Goal: Task Accomplishment & Management: Manage account settings

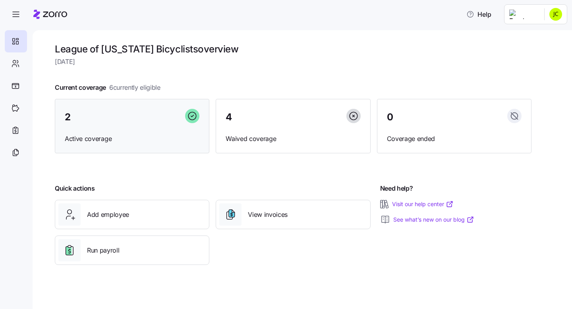
click at [104, 136] on span "Active coverage" at bounding box center [132, 139] width 135 height 10
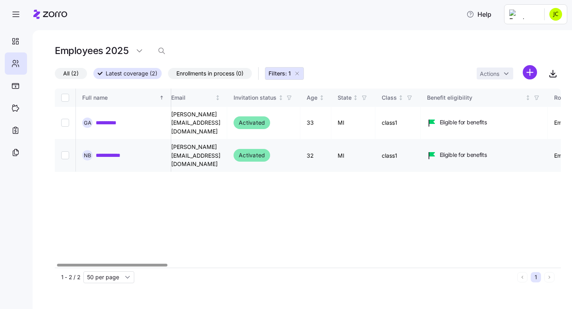
scroll to position [0, 7]
click at [65, 151] on input "Select record 2" at bounding box center [65, 155] width 8 height 8
checkbox input "true"
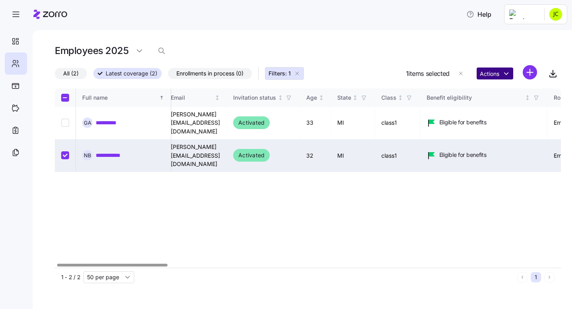
click at [508, 72] on html "**********" at bounding box center [286, 152] width 572 height 304
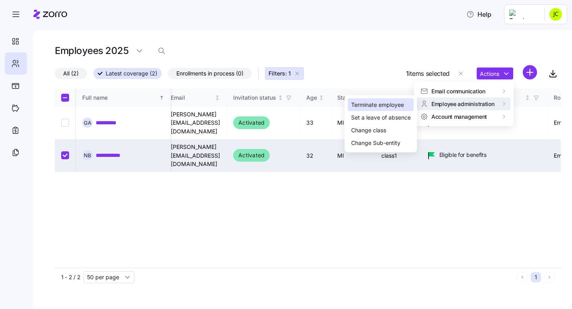
click at [384, 104] on div "Terminate employee" at bounding box center [377, 105] width 53 height 9
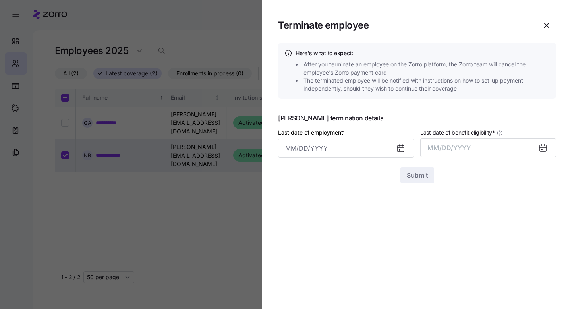
click at [401, 149] on icon at bounding box center [401, 148] width 6 height 6
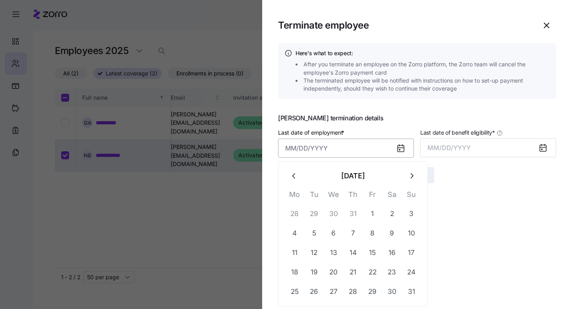
click at [390, 148] on input "Last date of employment *" at bounding box center [346, 148] width 136 height 19
click at [294, 176] on icon "button" at bounding box center [294, 176] width 9 height 9
click at [370, 250] on button "18" at bounding box center [372, 252] width 19 height 19
type input "July 18, 2025"
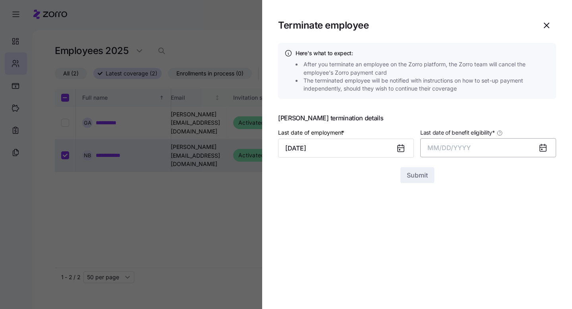
click at [451, 145] on span "MM/DD/YYYY" at bounding box center [449, 148] width 43 height 8
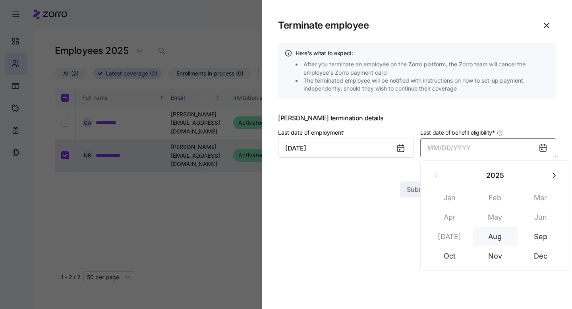
click at [498, 235] on button "Aug" at bounding box center [495, 236] width 45 height 19
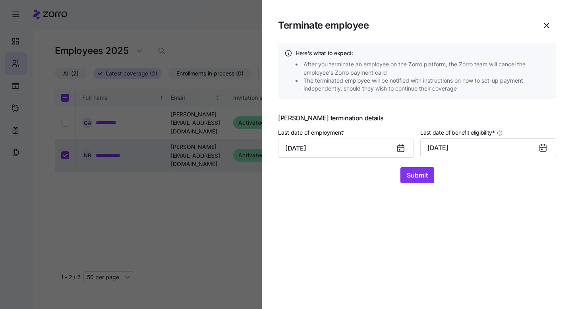
click at [549, 148] on div at bounding box center [546, 148] width 19 height 18
click at [544, 149] on icon at bounding box center [543, 148] width 6 height 6
click at [529, 148] on button "08/31/2025" at bounding box center [489, 147] width 136 height 19
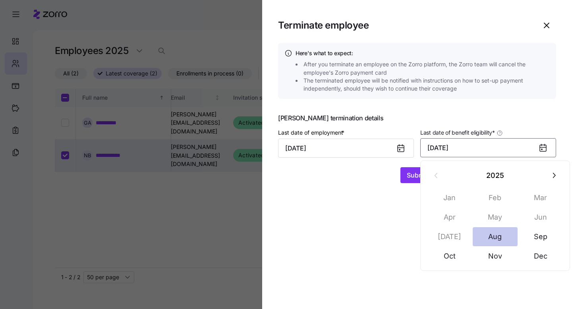
click at [494, 235] on button "Aug" at bounding box center [495, 236] width 45 height 19
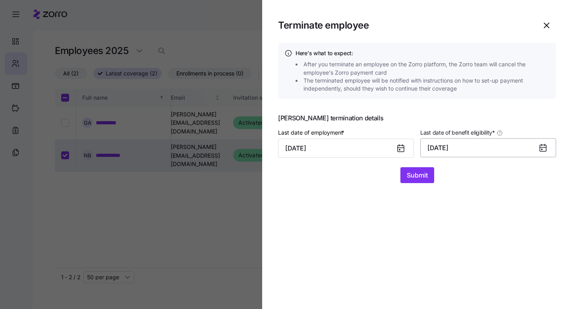
drag, startPoint x: 437, startPoint y: 145, endPoint x: 442, endPoint y: 146, distance: 4.9
click at [437, 145] on button "08/31/2025" at bounding box center [489, 147] width 136 height 19
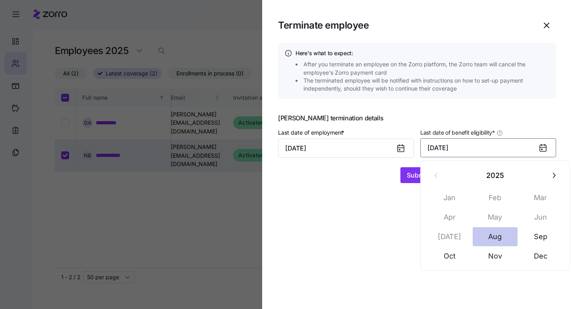
click at [496, 236] on button "Aug" at bounding box center [495, 236] width 45 height 19
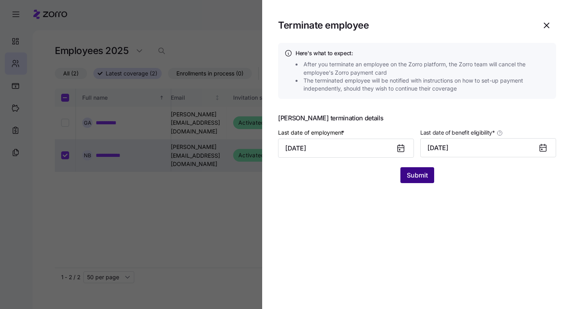
click at [418, 174] on span "Submit" at bounding box center [417, 176] width 21 height 10
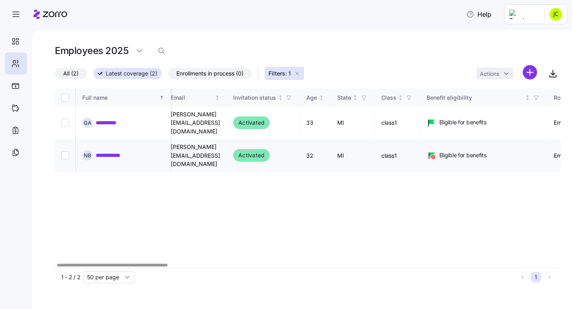
click at [429, 153] on icon at bounding box center [432, 155] width 6 height 4
click at [67, 151] on input "Select record 2" at bounding box center [65, 155] width 8 height 8
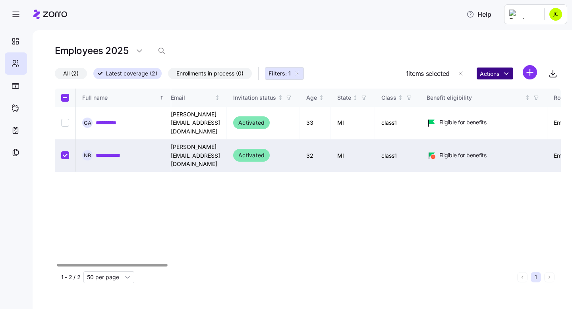
click at [505, 70] on html "**********" at bounding box center [286, 152] width 572 height 304
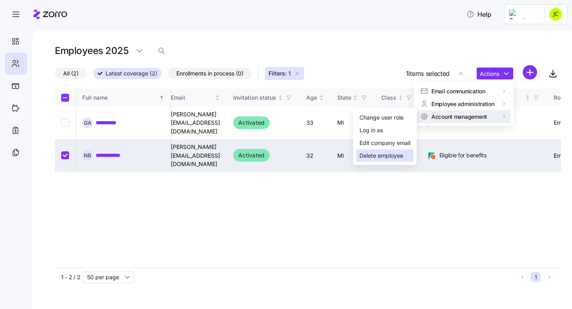
click at [390, 155] on div "Delete employee" at bounding box center [382, 155] width 44 height 9
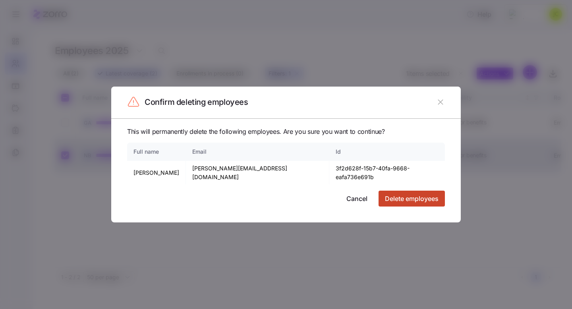
click at [417, 194] on span "Delete employees" at bounding box center [412, 199] width 54 height 10
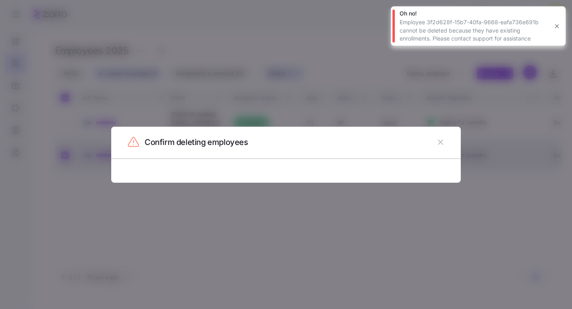
drag, startPoint x: 436, startPoint y: 141, endPoint x: 440, endPoint y: 141, distance: 4.4
click at [437, 141] on icon "button" at bounding box center [440, 142] width 9 height 9
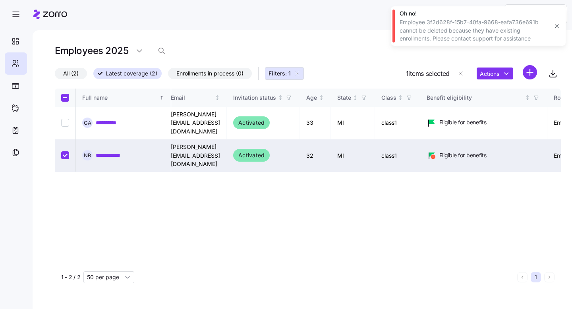
click at [558, 25] on icon "button" at bounding box center [557, 26] width 6 height 6
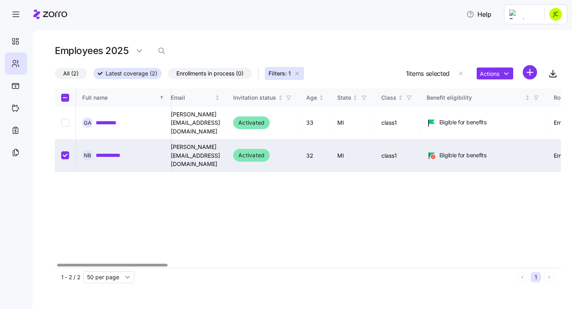
click at [65, 151] on input "Select record 2" at bounding box center [65, 155] width 8 height 8
checkbox input "false"
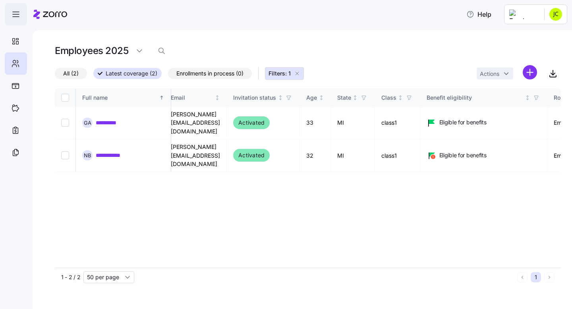
click at [12, 13] on icon "button" at bounding box center [16, 15] width 10 height 10
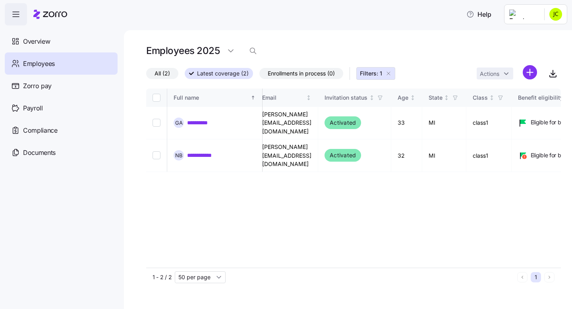
click at [540, 15] on html "**********" at bounding box center [286, 152] width 572 height 304
click at [497, 15] on html "**********" at bounding box center [286, 152] width 572 height 304
click at [492, 15] on span "Help" at bounding box center [479, 15] width 25 height 10
click at [475, 14] on icon "button" at bounding box center [471, 14] width 8 height 8
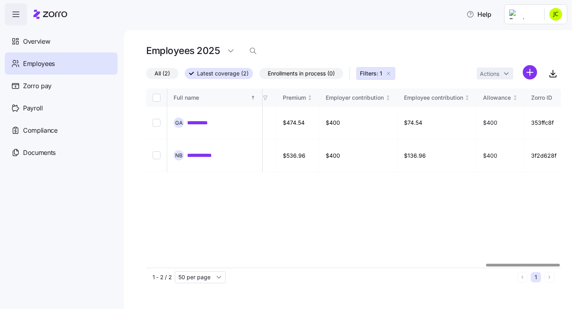
scroll to position [0, 1905]
click at [554, 16] on html "**********" at bounding box center [286, 152] width 572 height 304
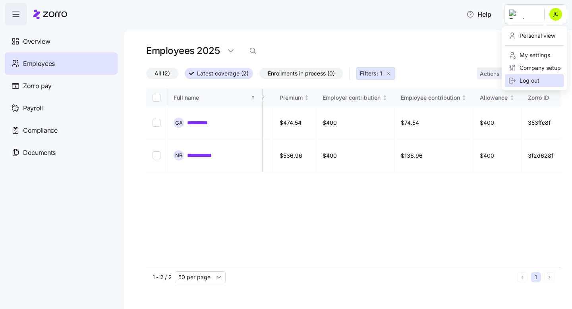
click at [529, 80] on div "Log out" at bounding box center [524, 80] width 31 height 9
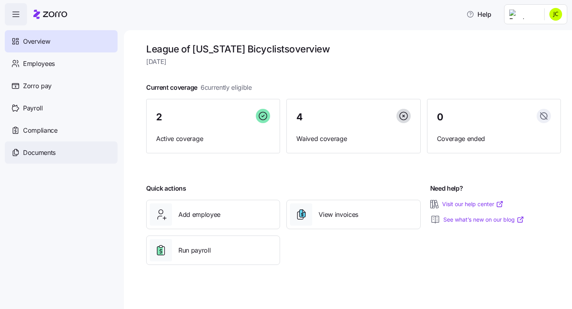
click at [37, 148] on span "Documents" at bounding box center [39, 153] width 33 height 10
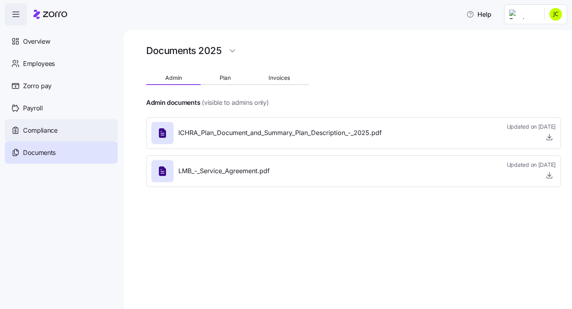
click at [30, 126] on span "Compliance" at bounding box center [40, 131] width 35 height 10
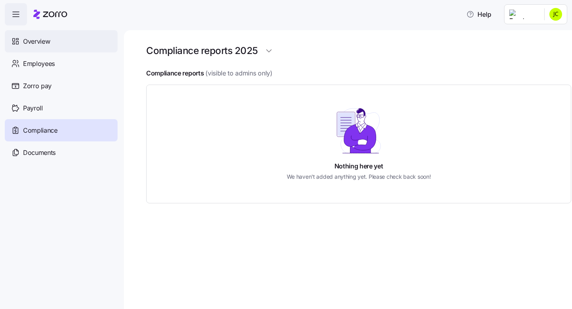
click at [37, 37] on span "Overview" at bounding box center [36, 42] width 27 height 10
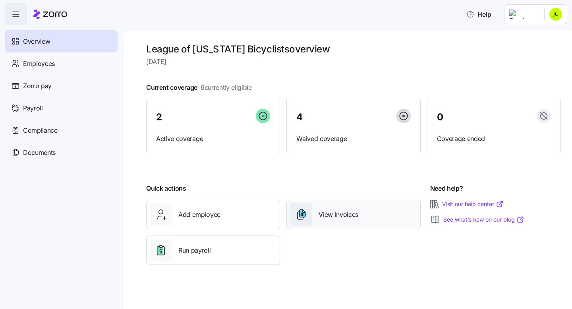
click at [341, 216] on span "View invoices" at bounding box center [339, 215] width 40 height 10
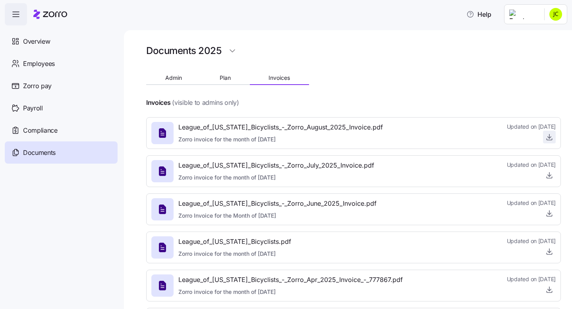
click at [550, 138] on icon "button" at bounding box center [550, 136] width 0 height 4
click at [552, 12] on html "Help Overview Employees Zorro pay Payroll Compliance Documents Documents 2025 A…" at bounding box center [286, 152] width 572 height 304
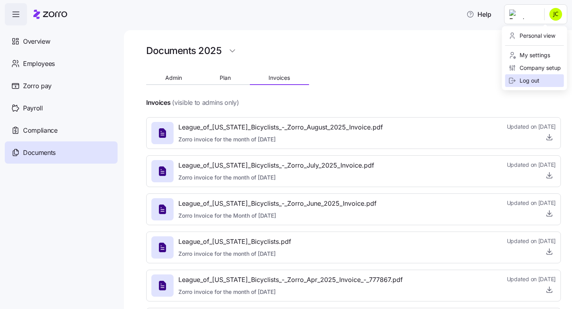
click at [522, 82] on div "Log out" at bounding box center [524, 80] width 31 height 9
